Goal: Transaction & Acquisition: Subscribe to service/newsletter

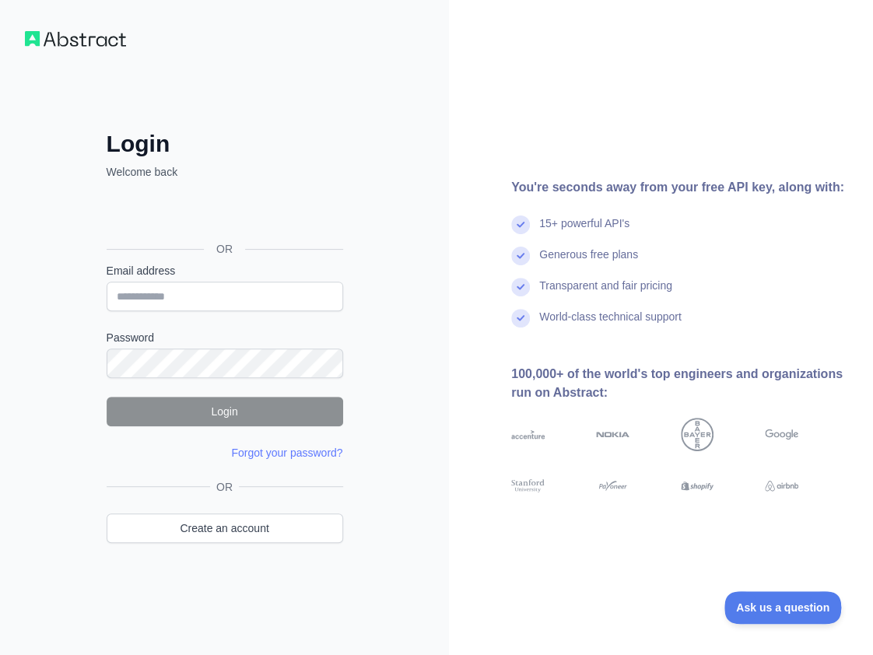
click at [449, 89] on div "You're seconds away from your free API key, along with: 15+ powerful API's Gene…" at bounding box center [661, 327] width 424 height 655
click at [224, 287] on input "Email address" at bounding box center [225, 297] width 237 height 30
click at [176, 518] on link "Create an account" at bounding box center [225, 529] width 237 height 30
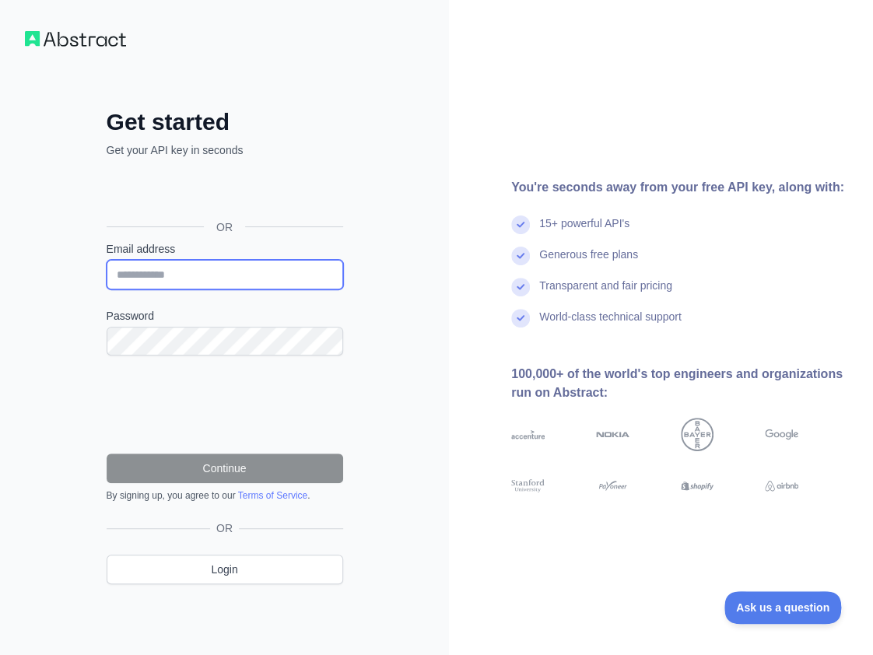
click at [187, 279] on input "Email address" at bounding box center [225, 275] width 237 height 30
paste input "**********"
type input "**********"
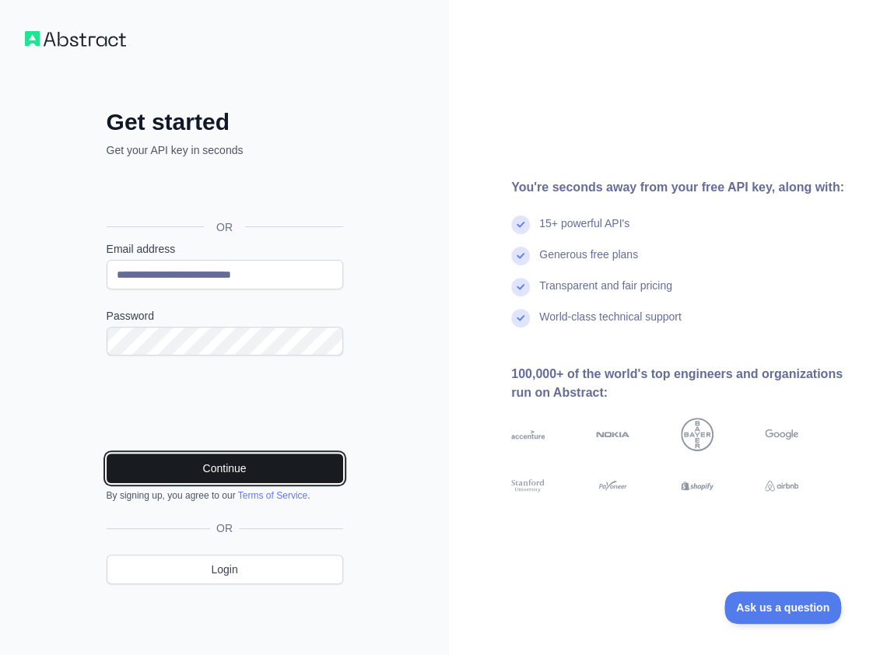
click at [196, 480] on button "Continue" at bounding box center [225, 469] width 237 height 30
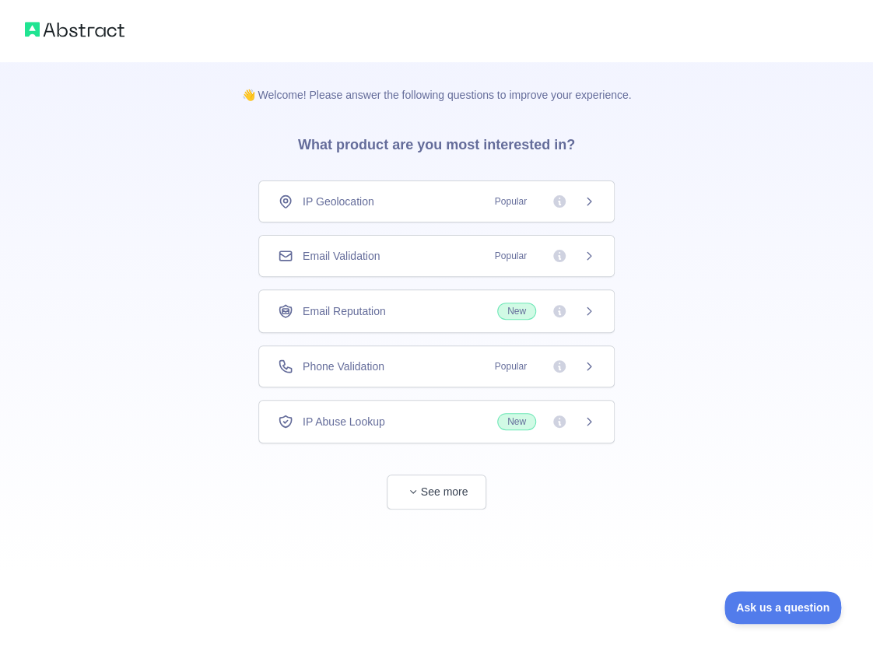
click at [414, 253] on div "Email Validation Popular" at bounding box center [437, 256] width 318 height 16
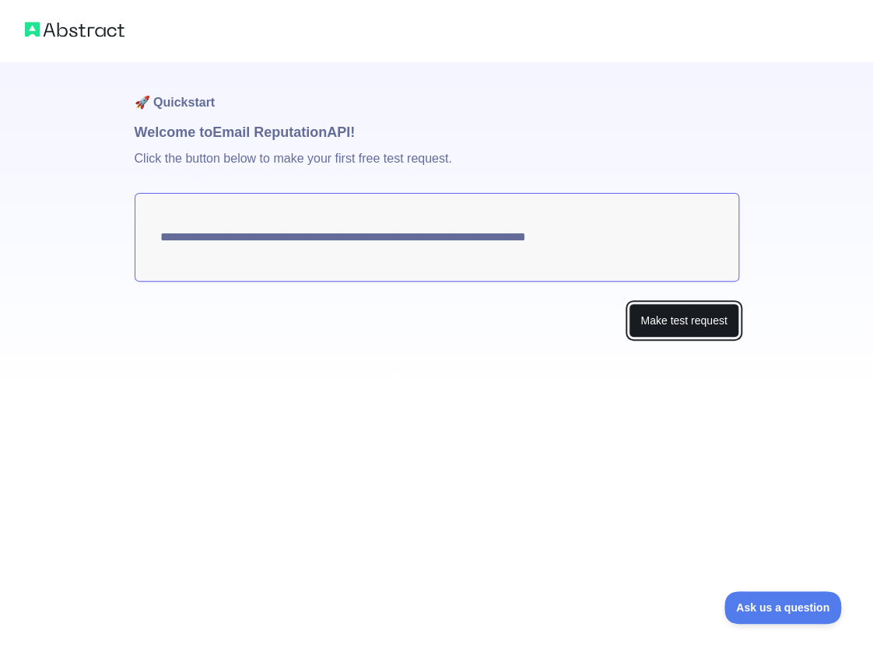
click at [691, 318] on button "Make test request" at bounding box center [684, 320] width 110 height 35
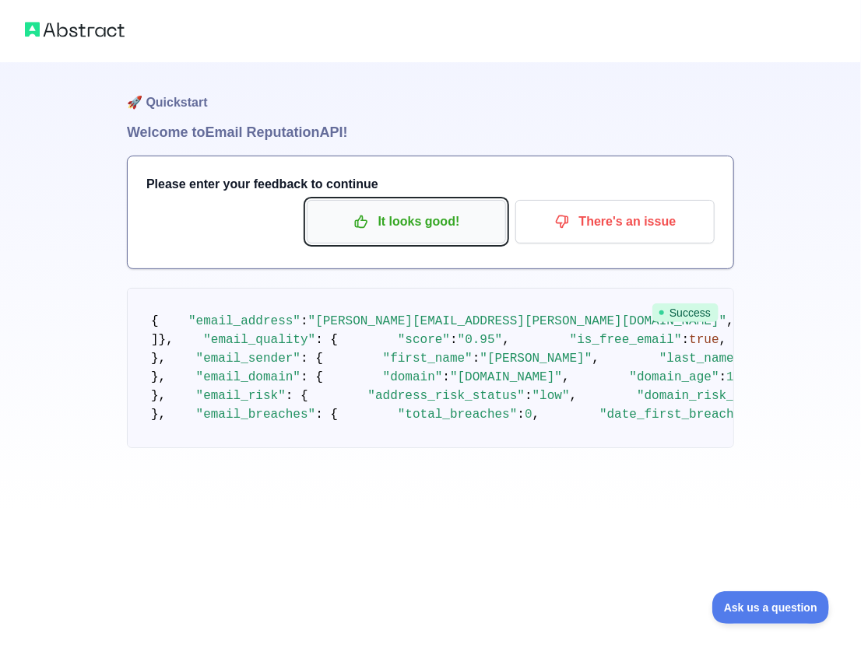
click at [461, 222] on p "It looks good!" at bounding box center [406, 222] width 176 height 26
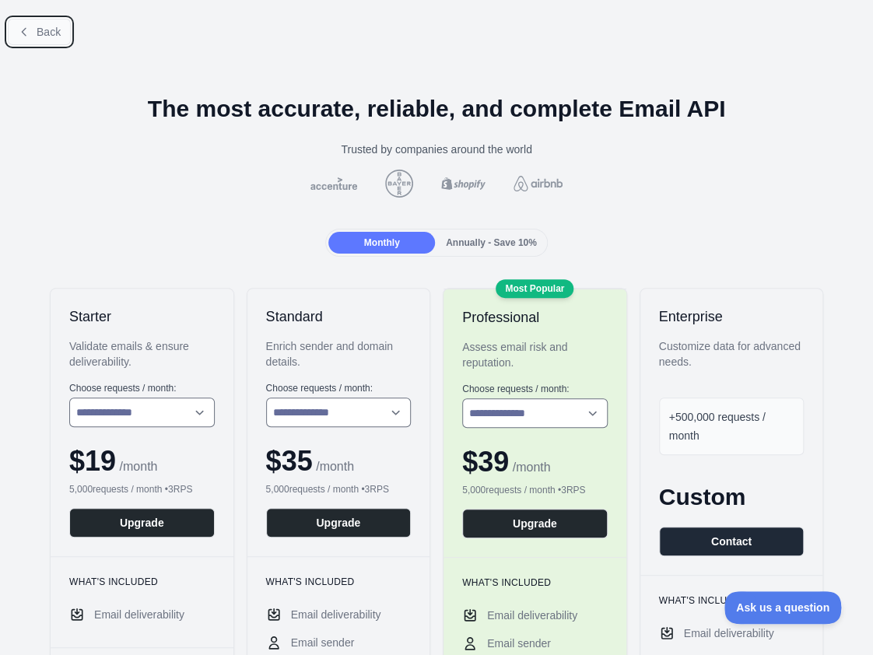
click at [52, 27] on span "Back" at bounding box center [49, 32] width 24 height 12
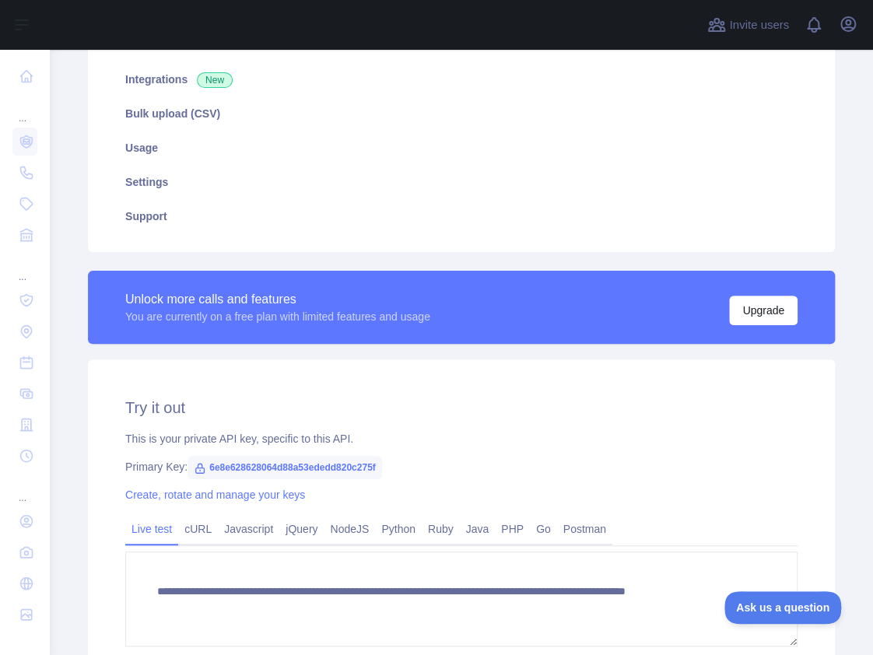
scroll to position [233, 0]
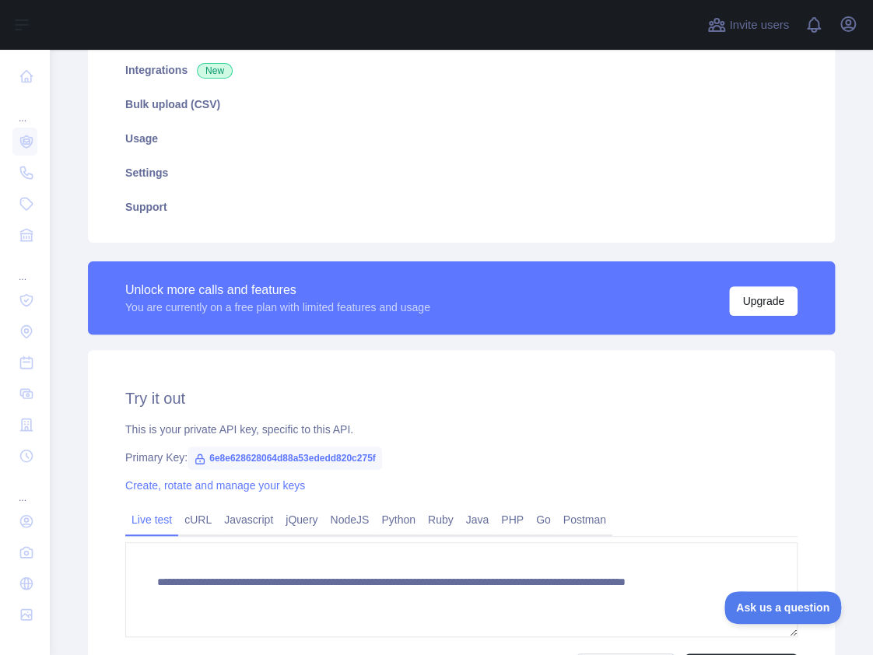
click at [324, 454] on span "6e8e628628064d88a53ededd820c275f" at bounding box center [285, 458] width 195 height 23
copy span "6e8e628628064d88a53ededd820c275f"
